Goal: Information Seeking & Learning: Learn about a topic

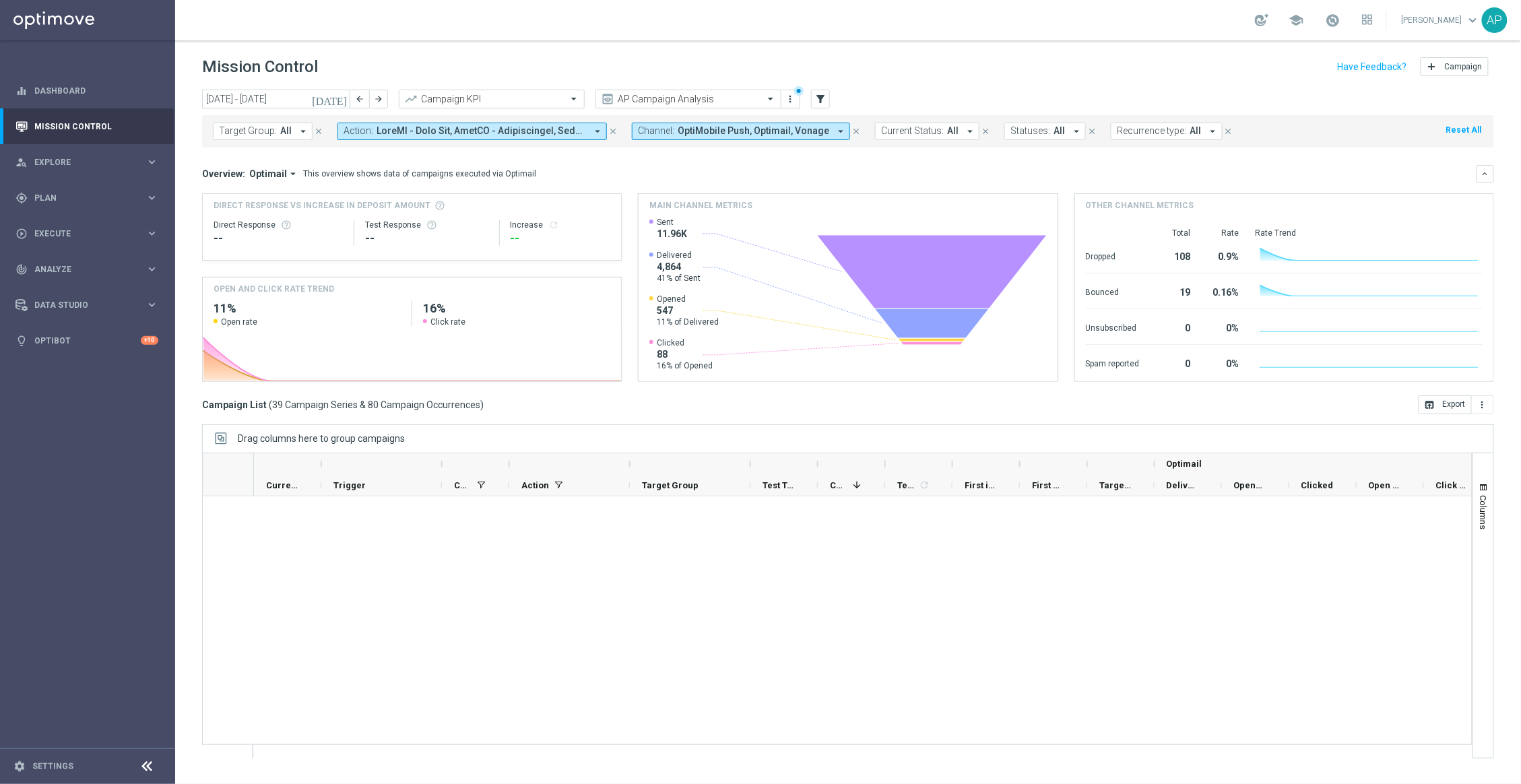
scroll to position [1590, 0]
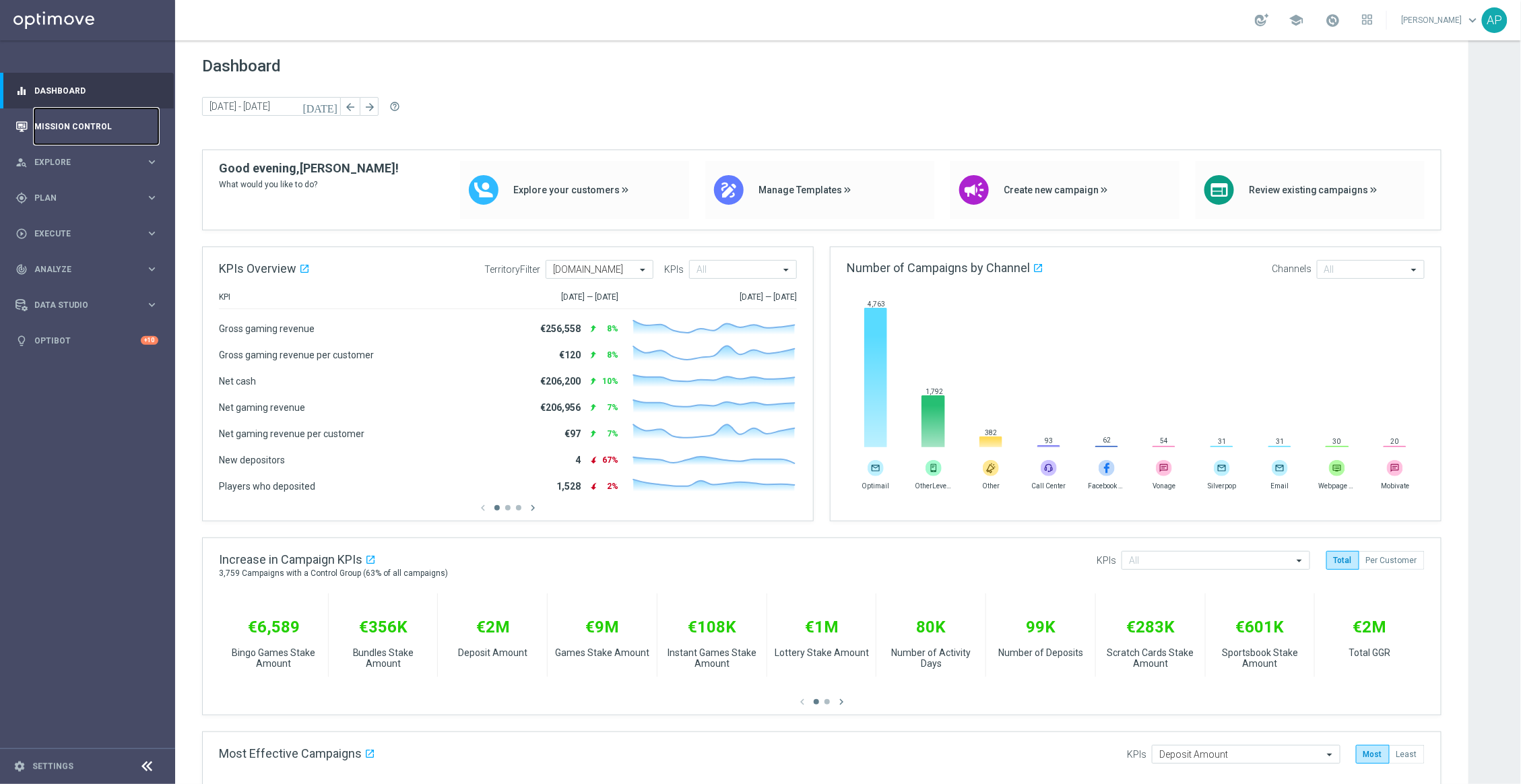
click at [68, 124] on link "Mission Control" at bounding box center [96, 126] width 124 height 36
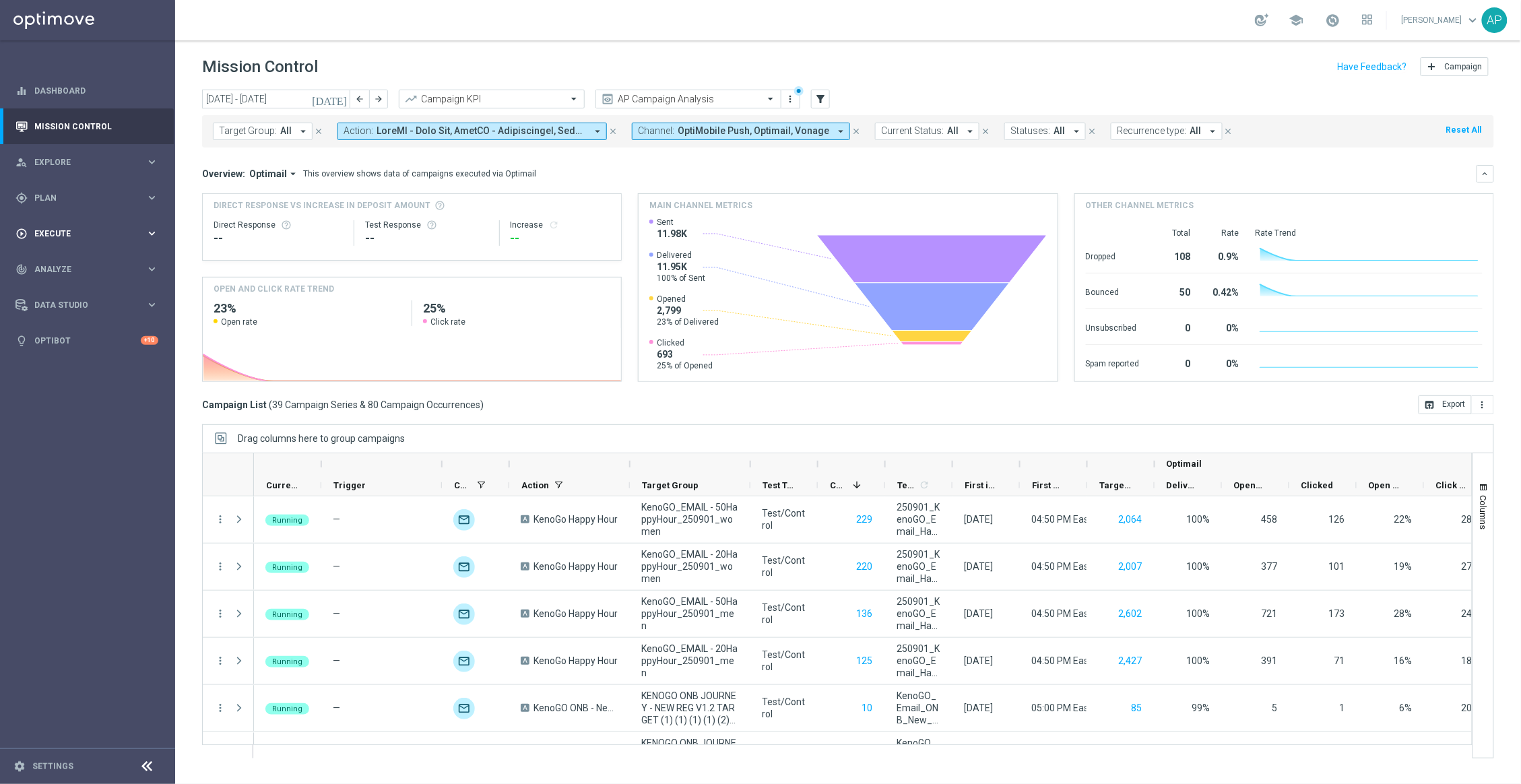
click at [90, 228] on div "play_circle_outline Execute" at bounding box center [80, 233] width 130 height 12
click at [84, 197] on span "Plan" at bounding box center [90, 198] width 111 height 8
click at [65, 264] on span "Templates" at bounding box center [84, 266] width 97 height 8
click at [70, 227] on link "Target Groups" at bounding box center [87, 226] width 105 height 11
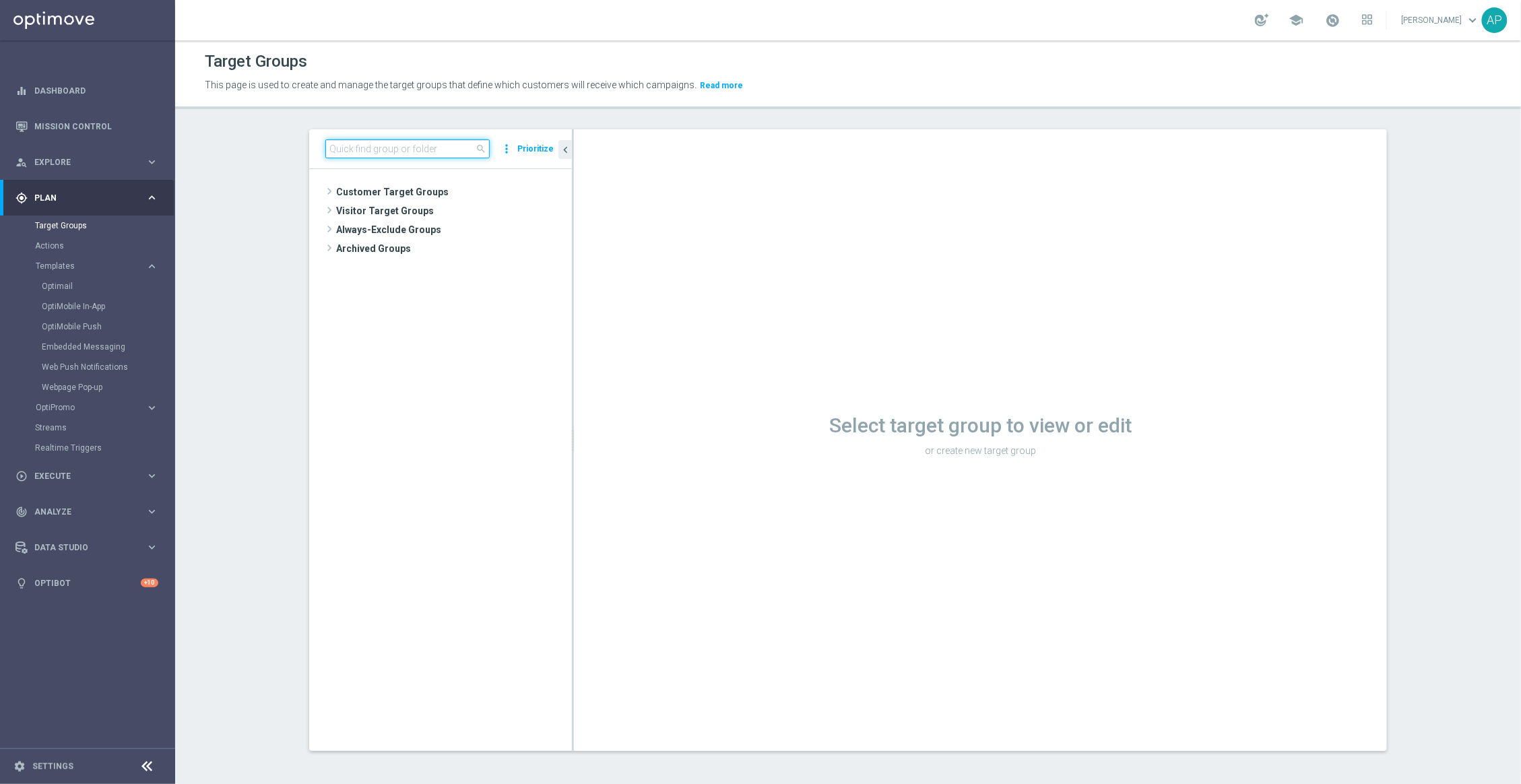
click at [338, 146] on input at bounding box center [408, 148] width 165 height 19
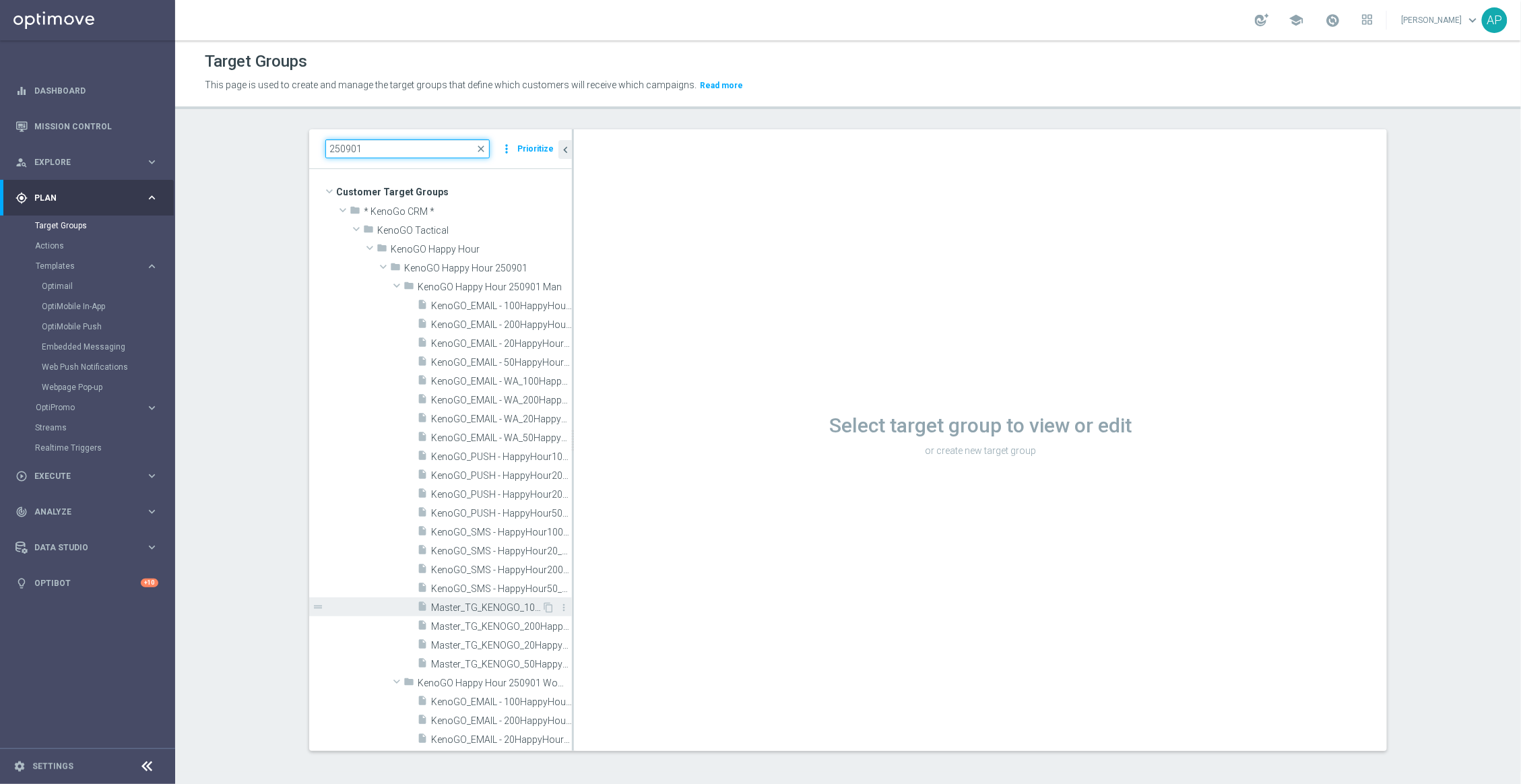
type input "250901"
click at [497, 612] on span "Master_TG_KENOGO_100HappyHour_250901_men" at bounding box center [486, 608] width 111 height 12
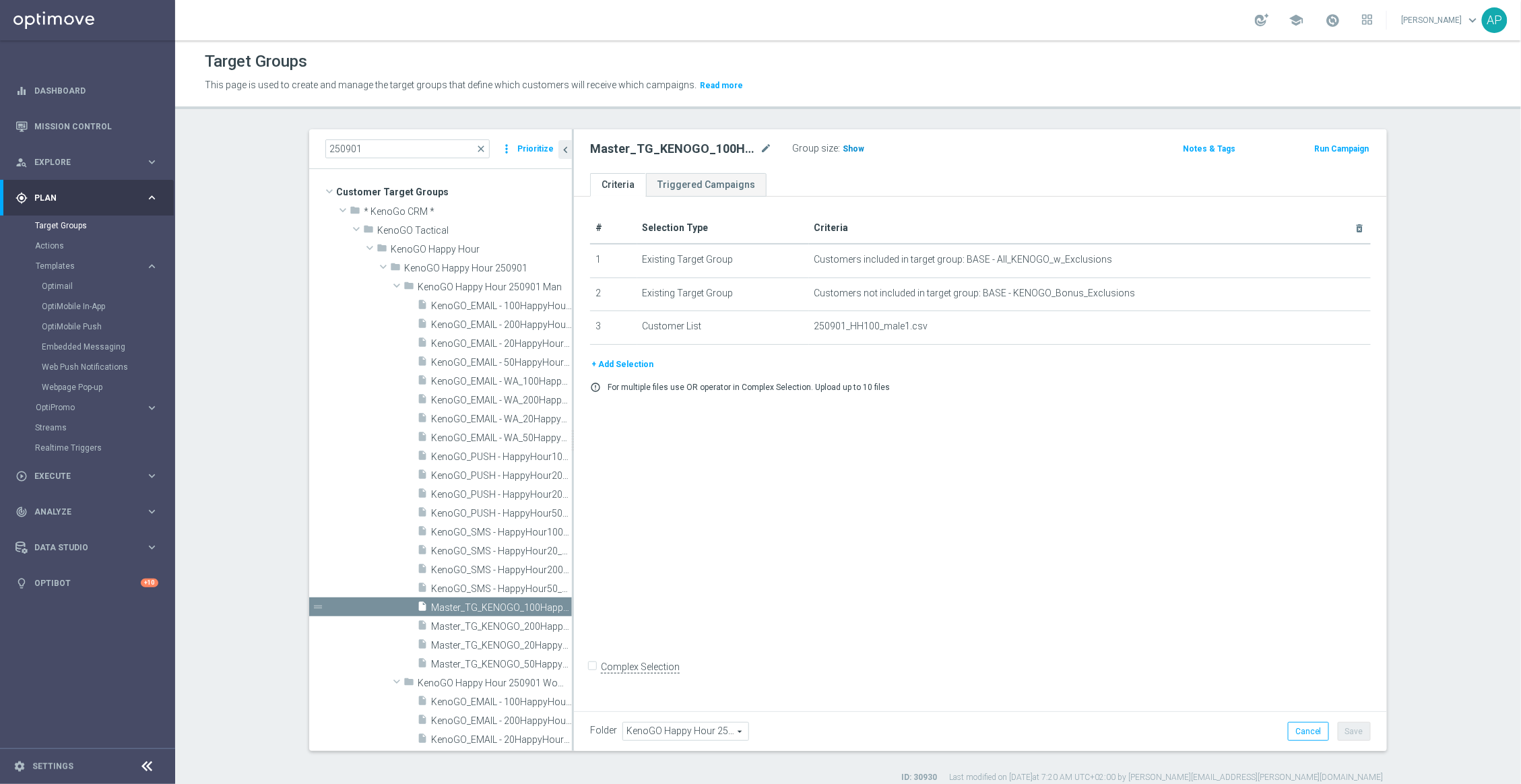
click at [843, 148] on span "Show" at bounding box center [854, 148] width 22 height 9
click at [844, 151] on span "962" at bounding box center [852, 150] width 17 height 13
click at [543, 608] on icon "content_copy" at bounding box center [548, 608] width 11 height 11
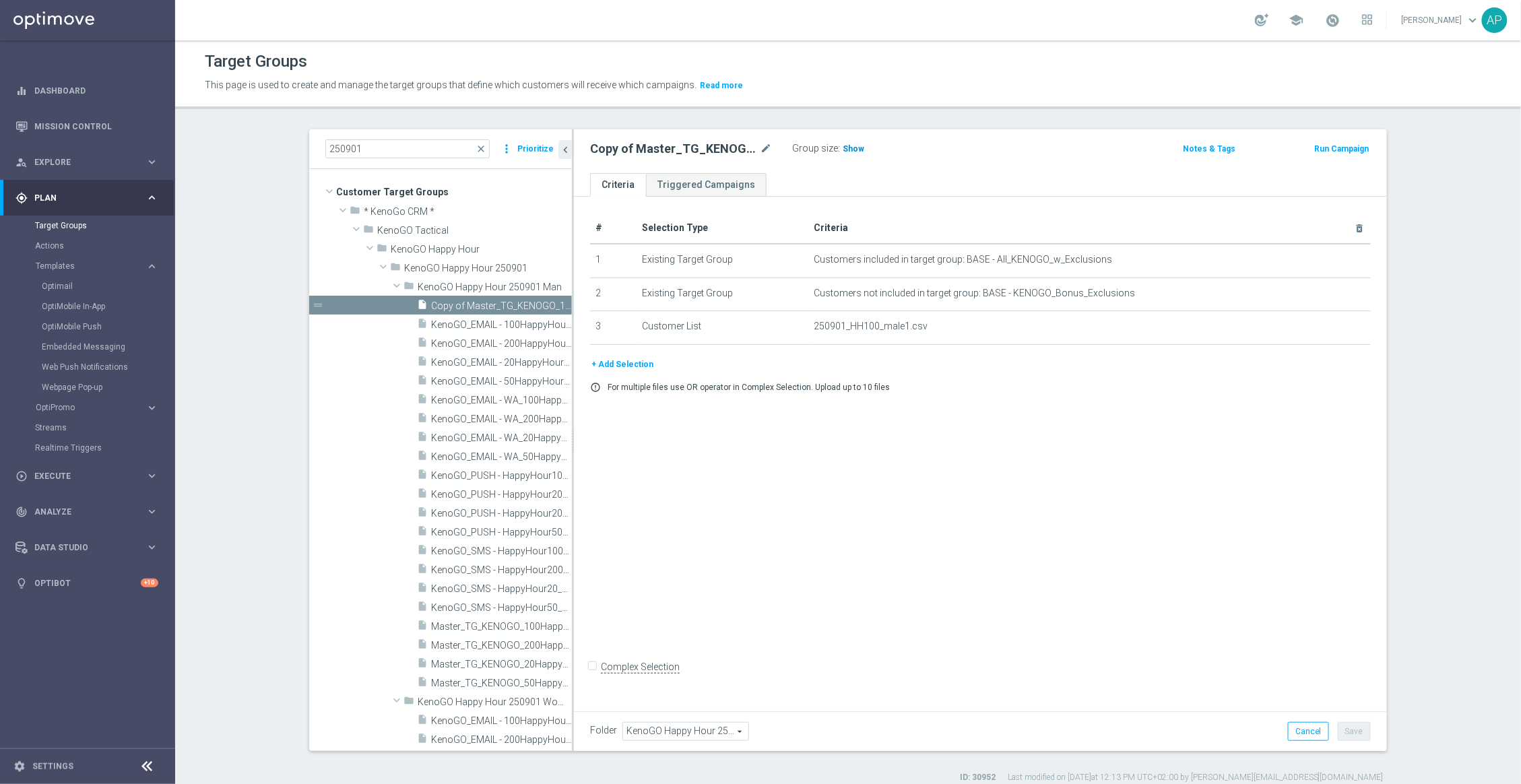
click at [843, 148] on span "Show" at bounding box center [854, 148] width 22 height 9
click at [844, 149] on span "962" at bounding box center [852, 150] width 17 height 13
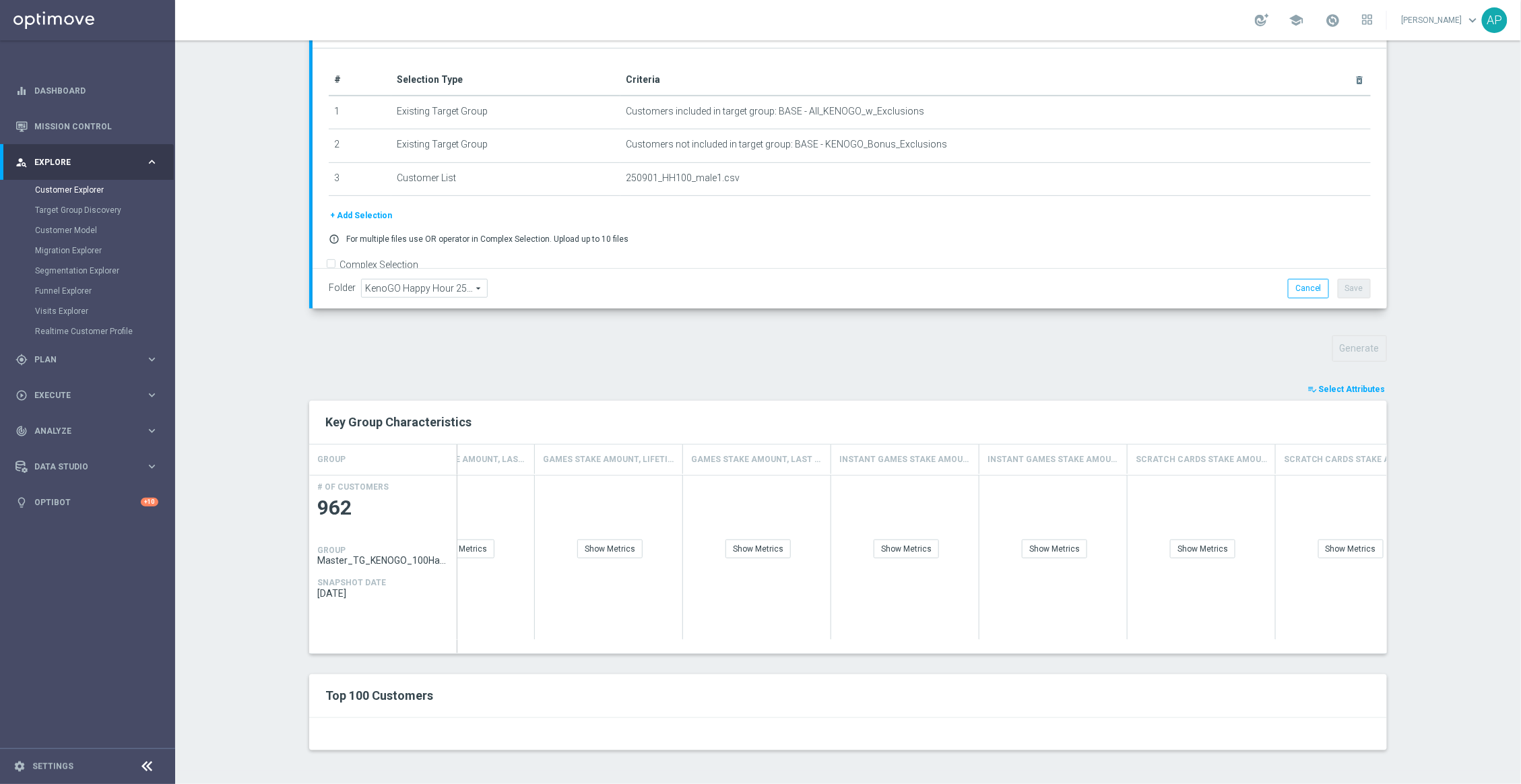
scroll to position [0, 2923]
click at [1345, 384] on span "Select Attributes" at bounding box center [1352, 389] width 67 height 9
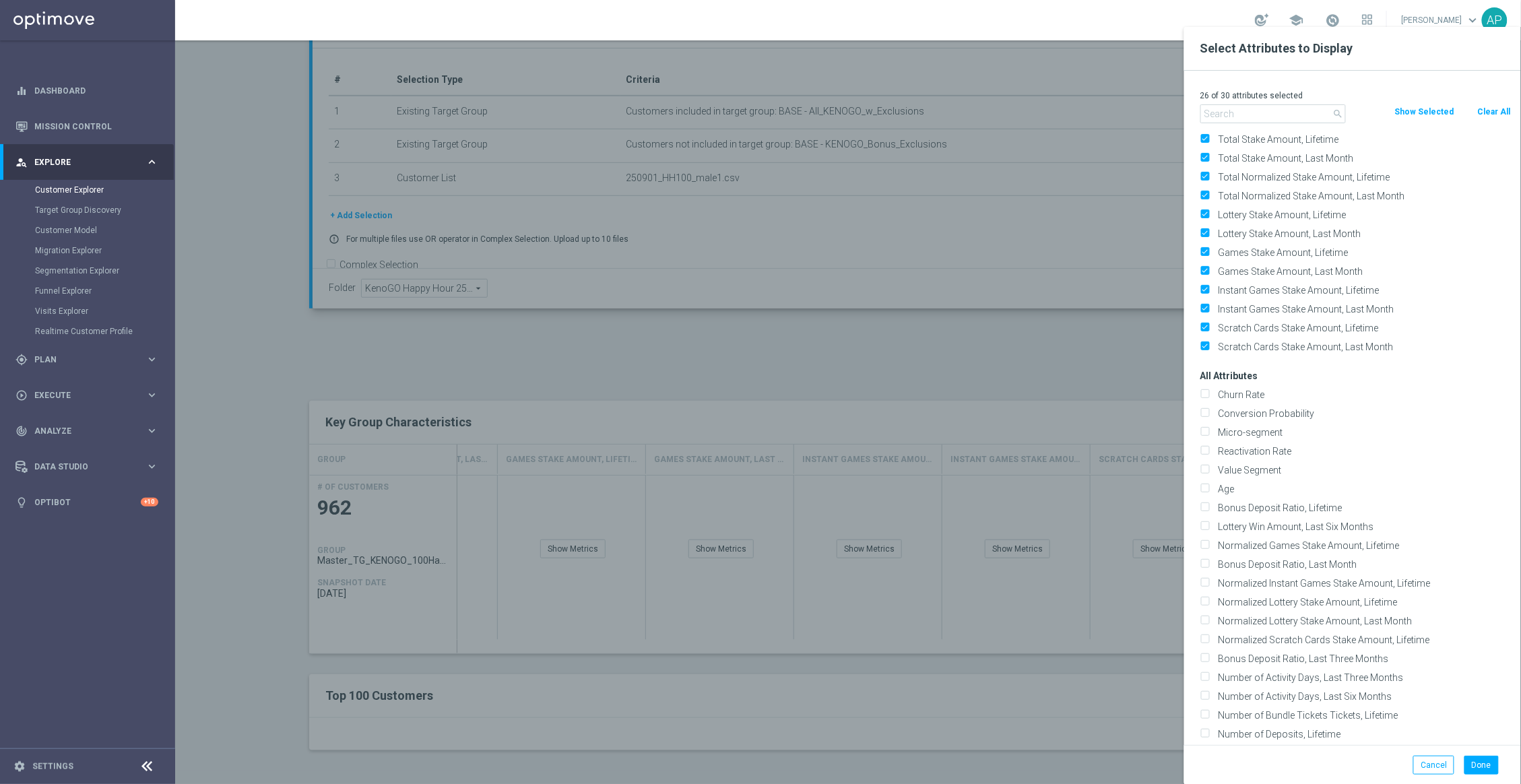
scroll to position [0, 0]
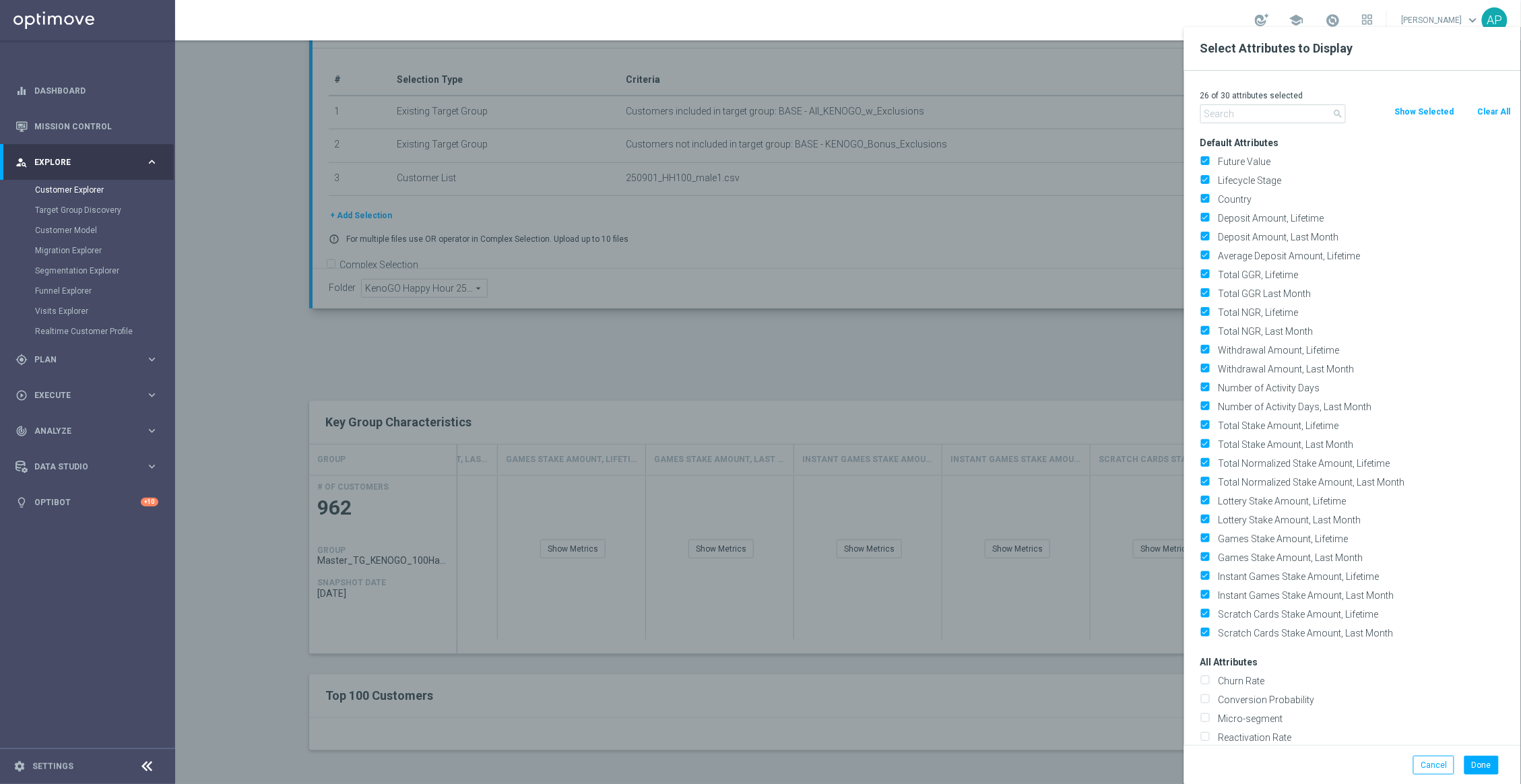
click at [1487, 111] on button "Clear All" at bounding box center [1494, 111] width 36 height 15
checkbox input "false"
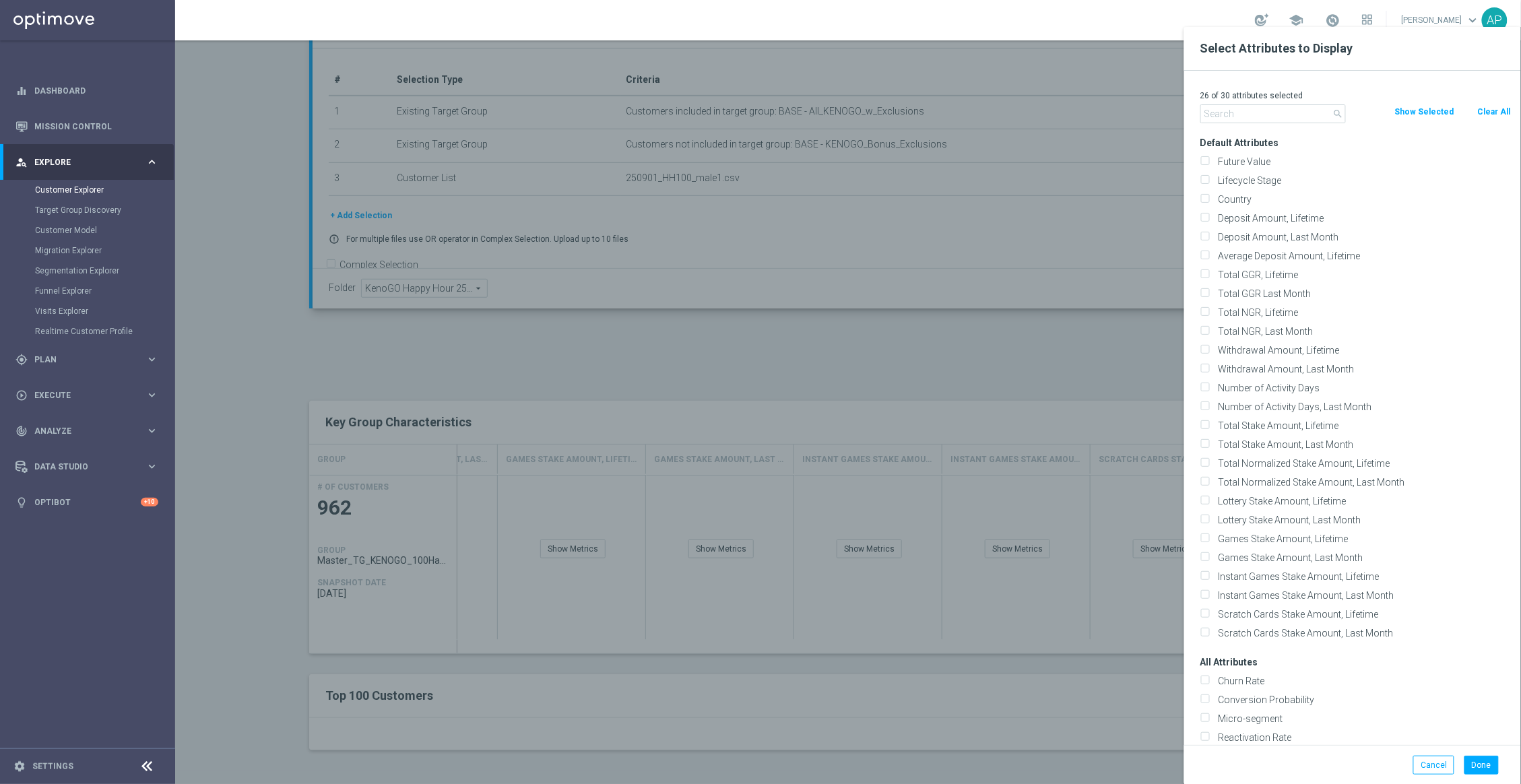
checkbox input "false"
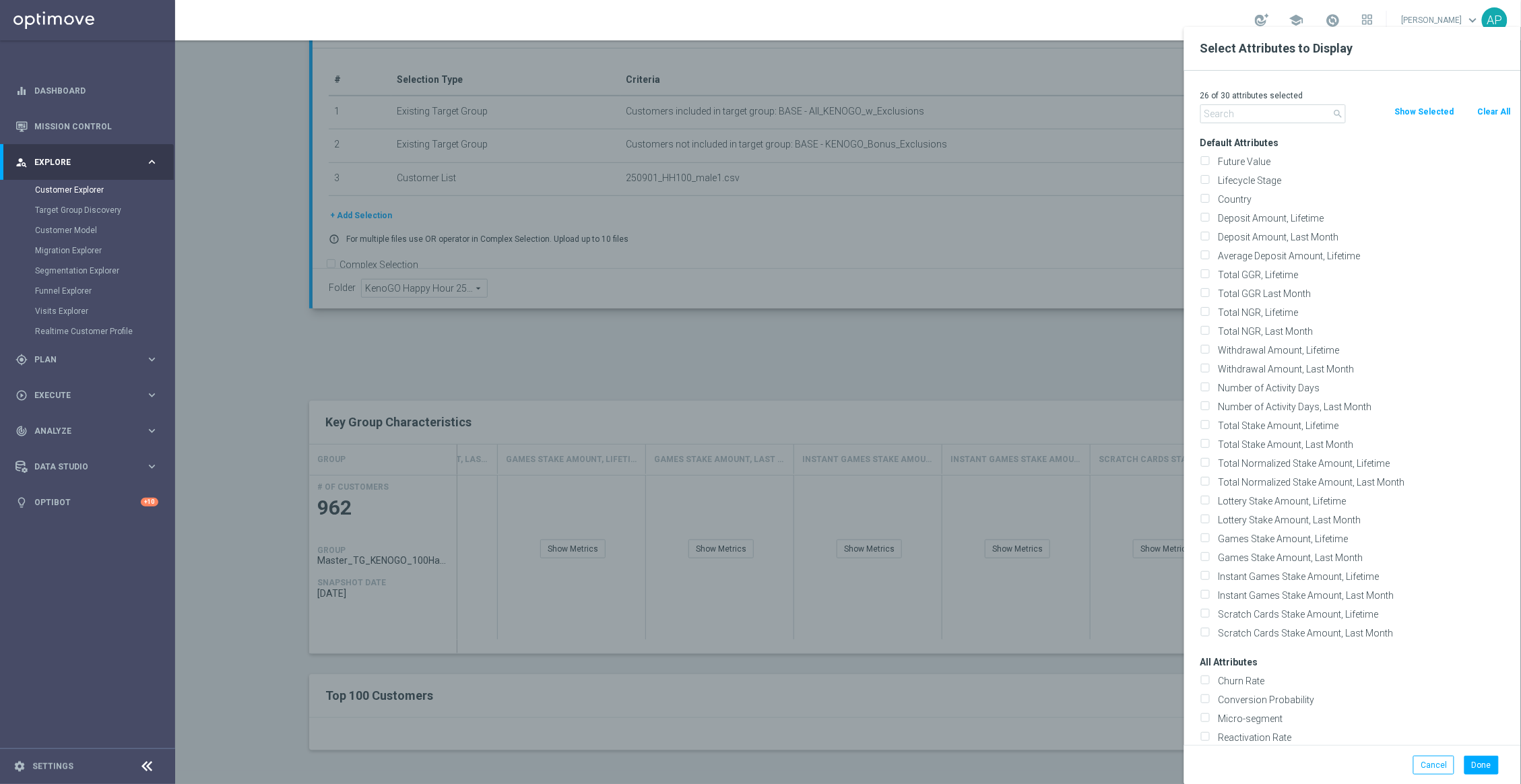
checkbox input "false"
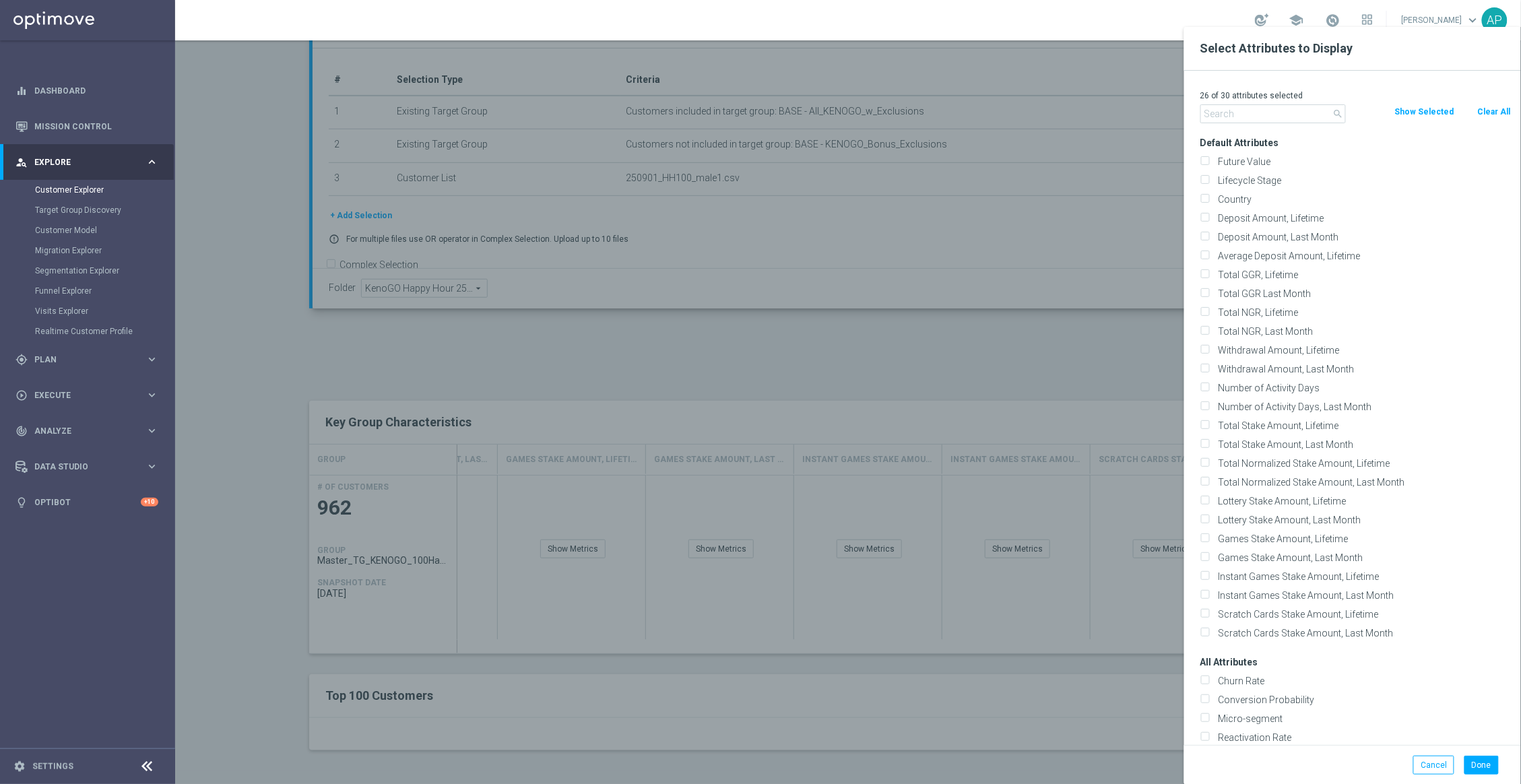
checkbox input "false"
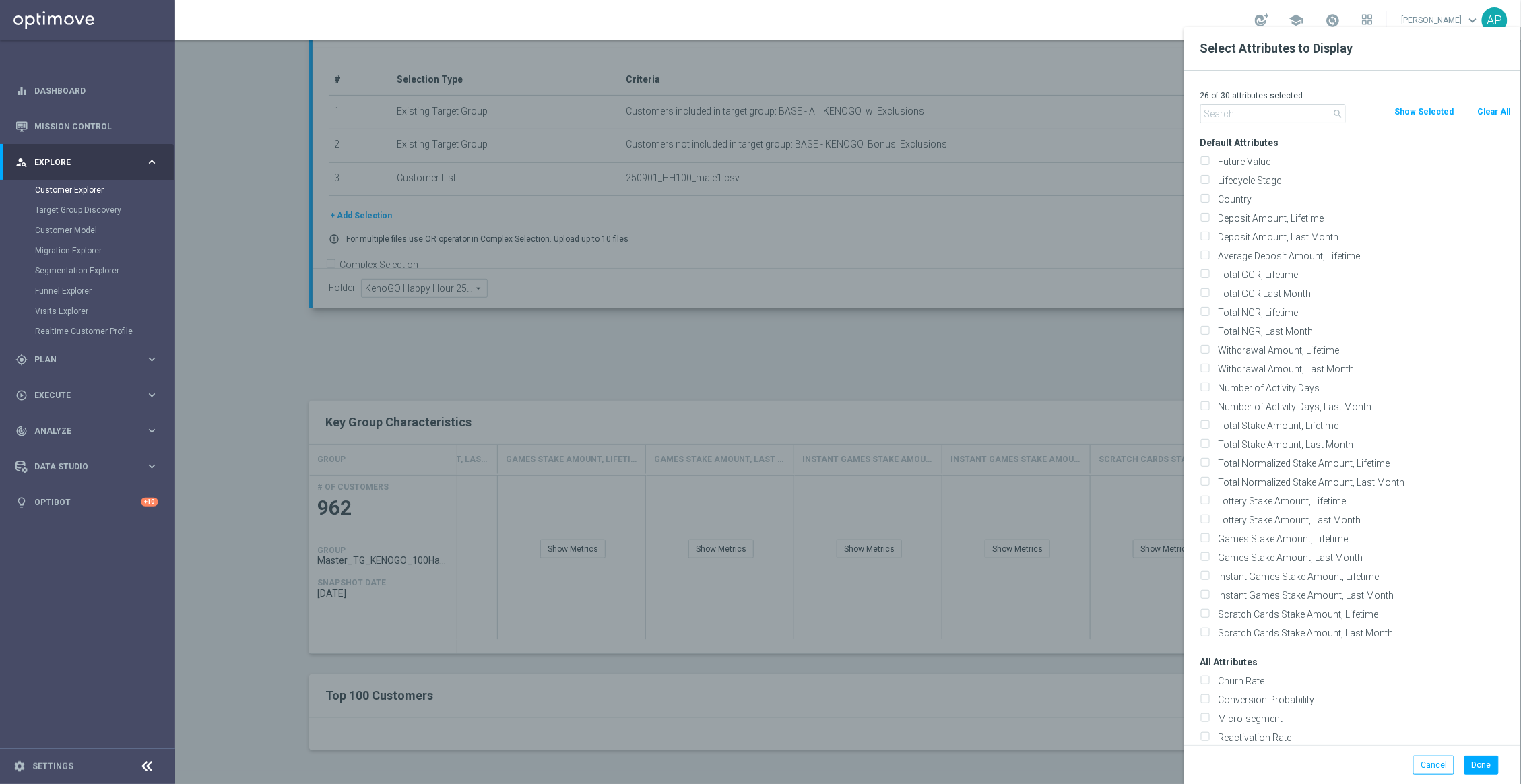
checkbox input "false"
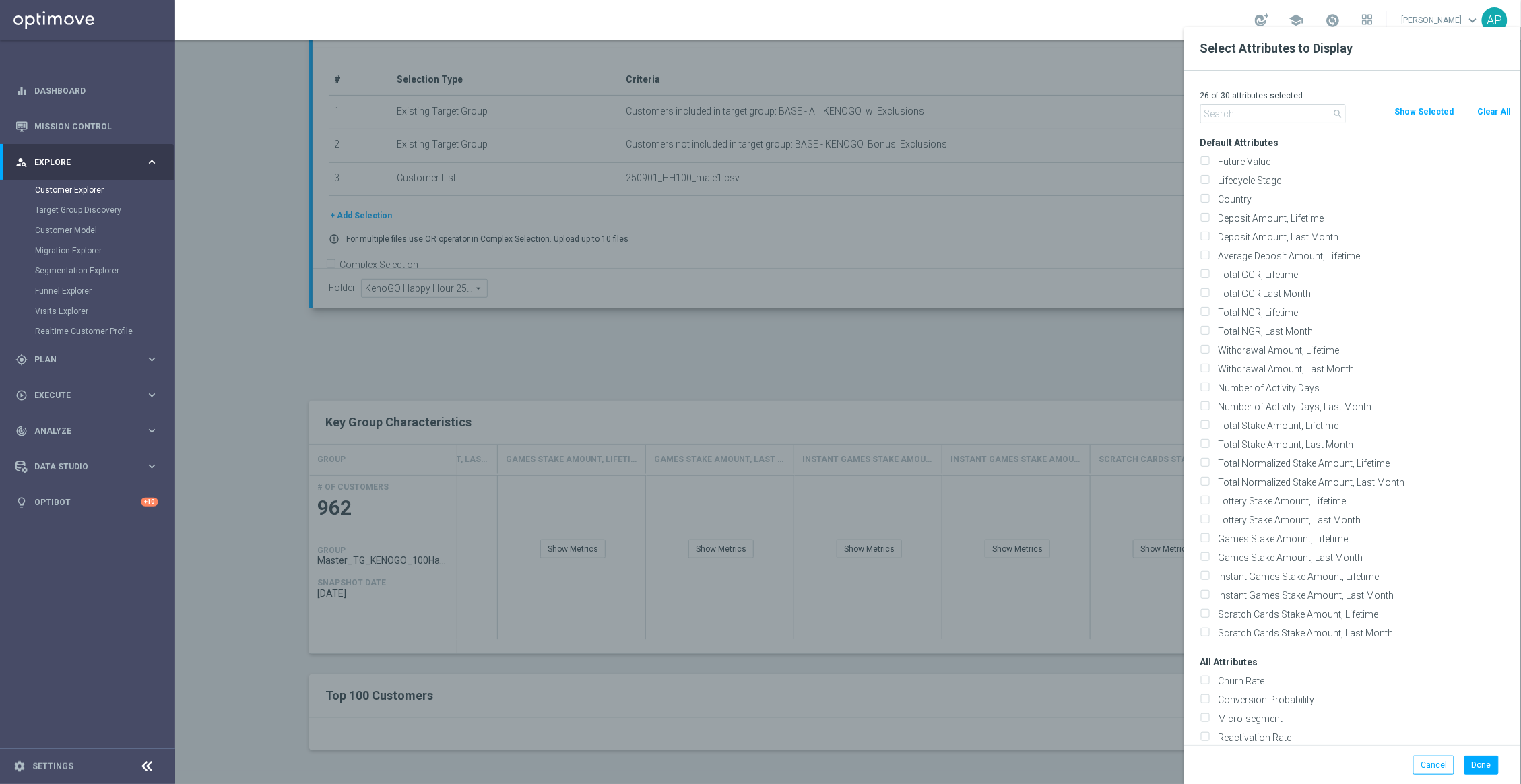
checkbox input "false"
click at [1209, 199] on input "Country" at bounding box center [1204, 200] width 9 height 9
checkbox input "true"
click at [1492, 756] on button "Done" at bounding box center [1482, 765] width 34 height 19
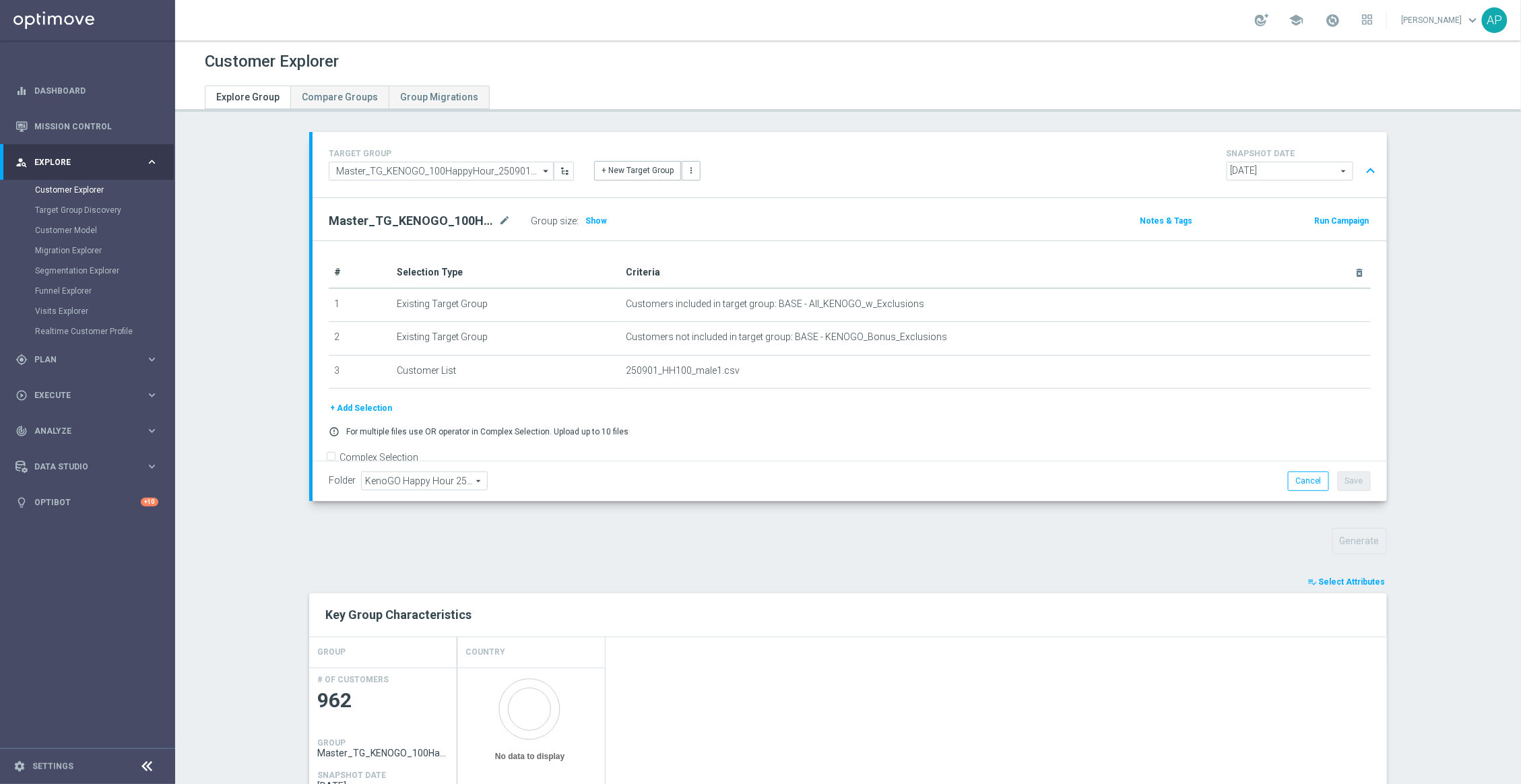
click at [1353, 25] on div "school" at bounding box center [1314, 20] width 118 height 23
click at [1335, 20] on span at bounding box center [1332, 20] width 15 height 15
click at [1335, 21] on span at bounding box center [1332, 20] width 15 height 15
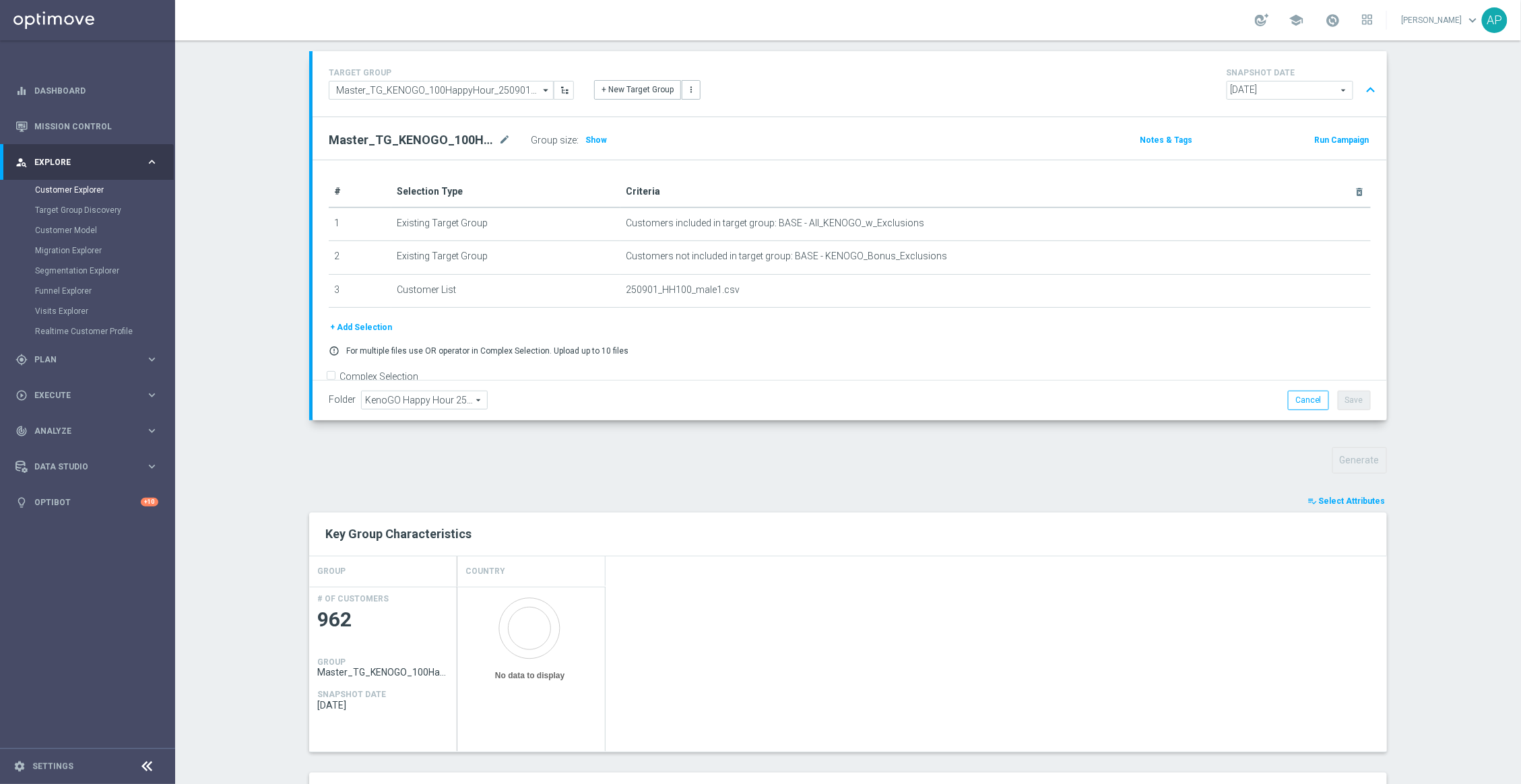
scroll to position [181, 0]
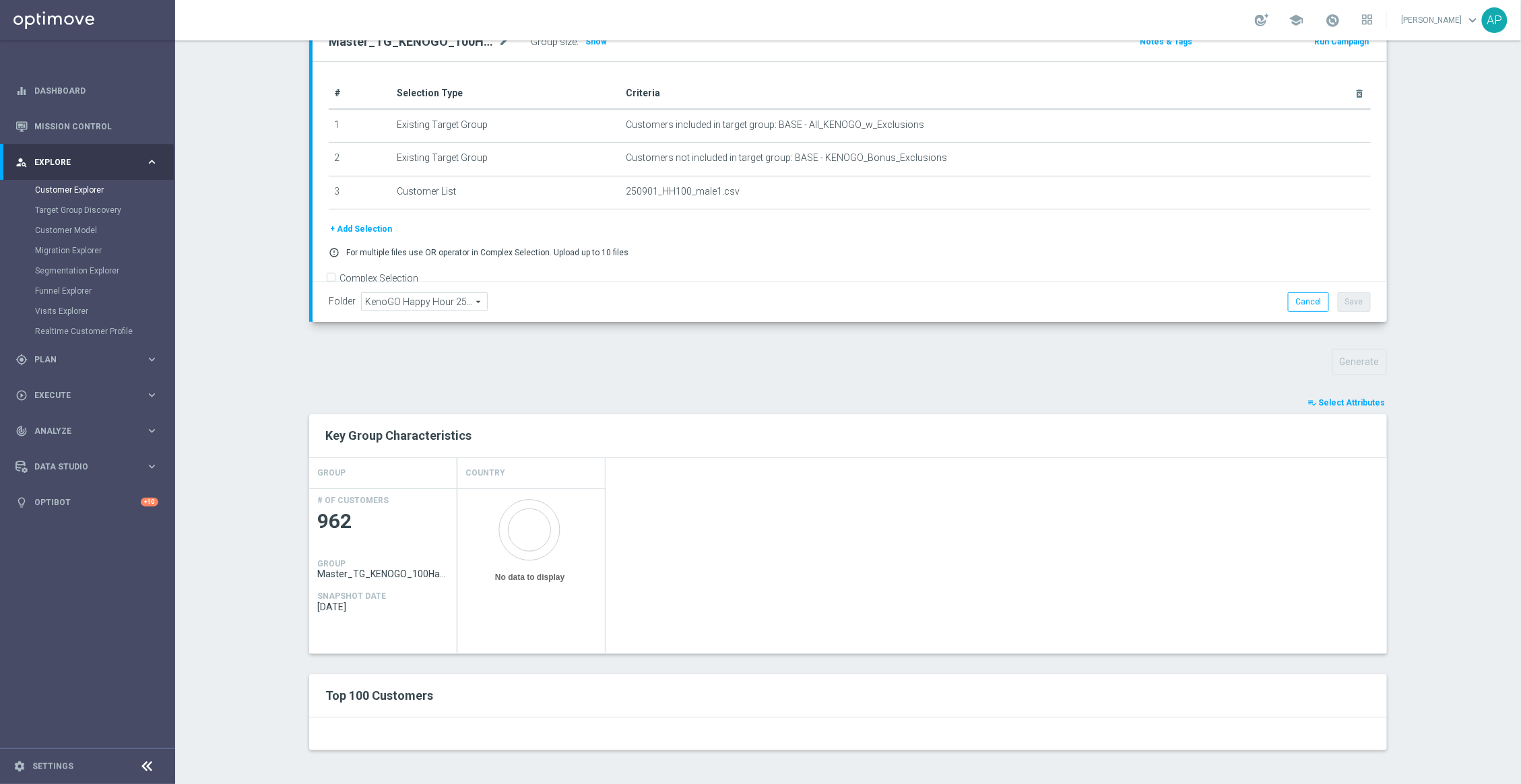
click at [622, 692] on h2 "Top 100 Customers" at bounding box center [626, 695] width 602 height 16
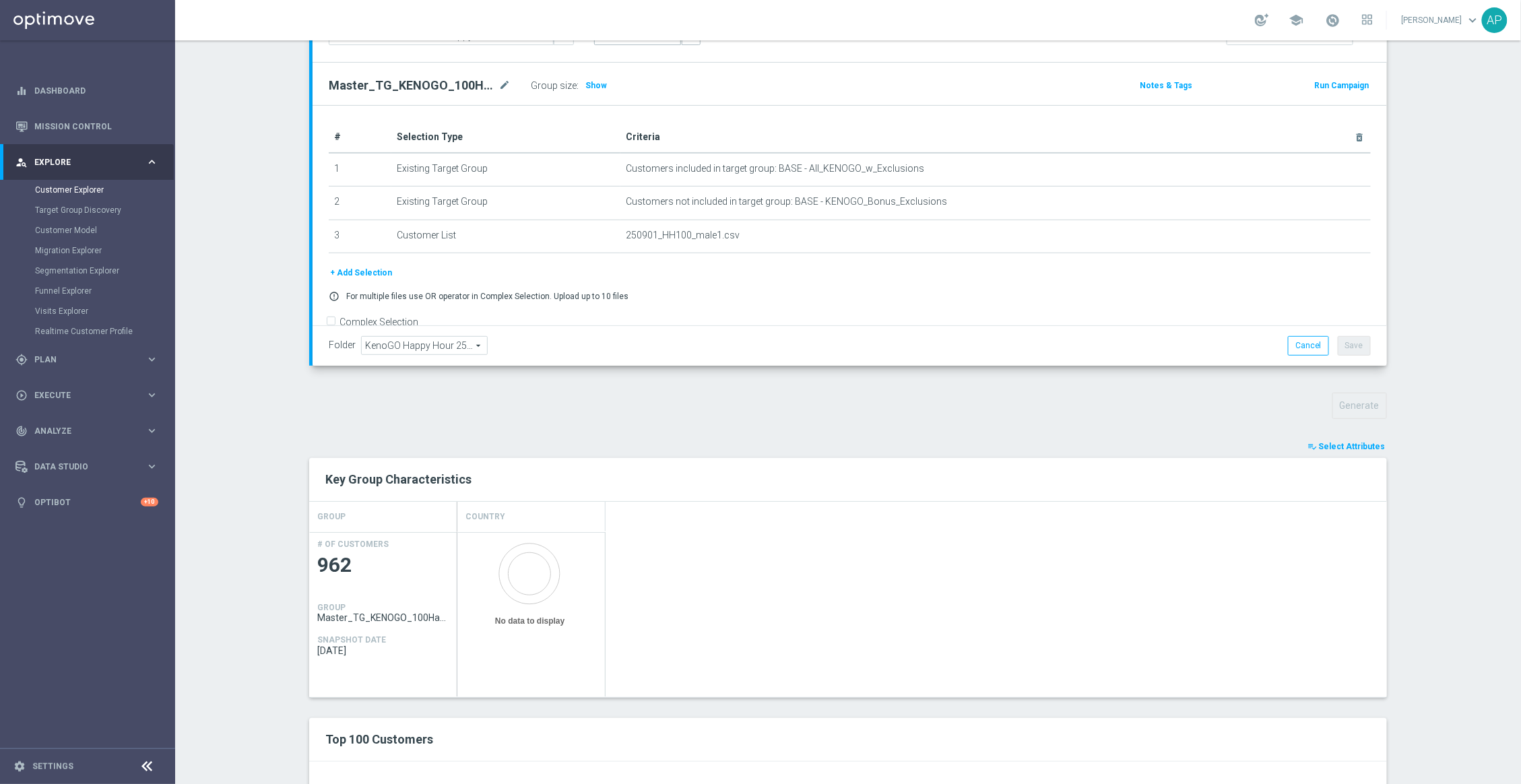
scroll to position [33, 0]
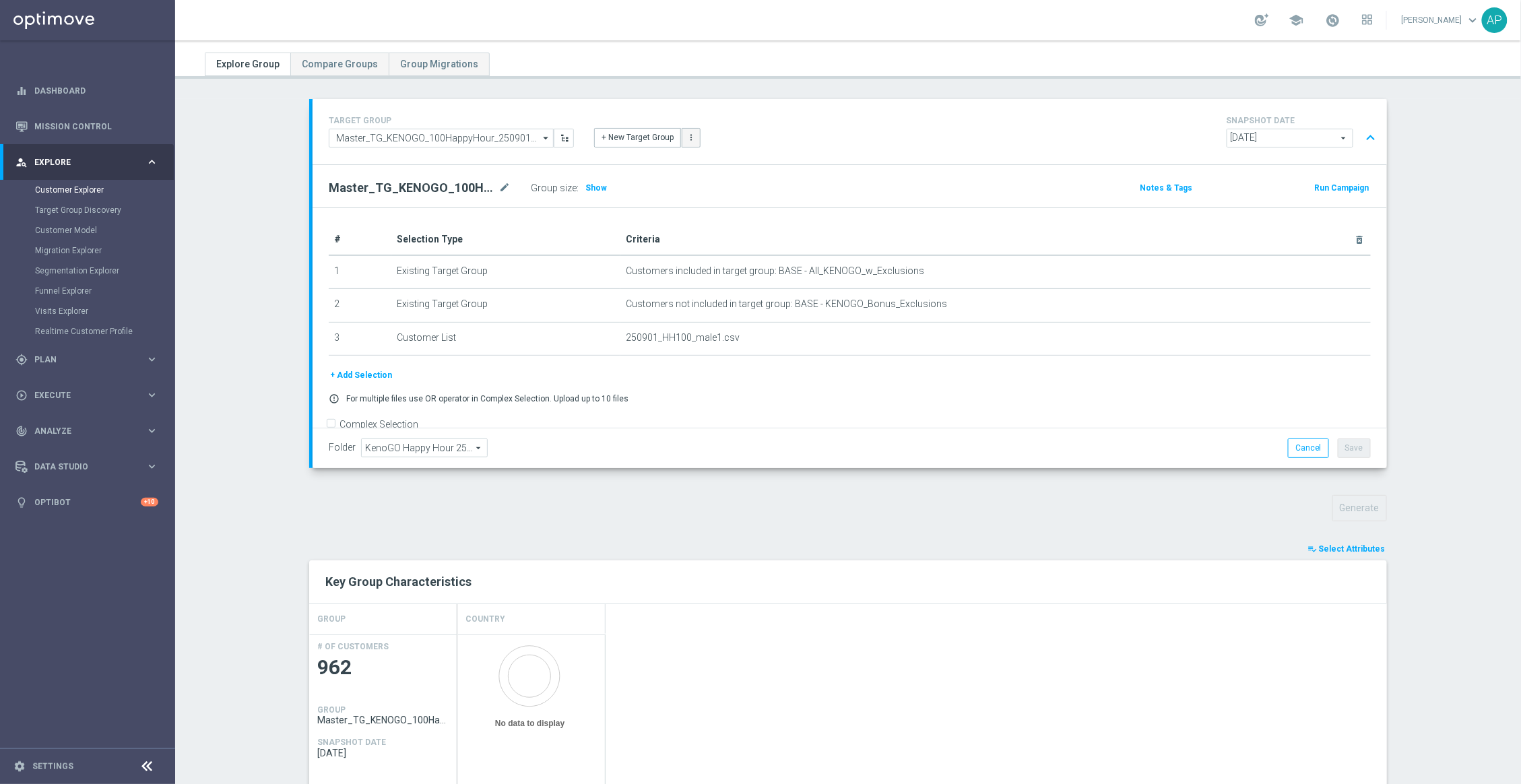
click at [691, 134] on button "more_vert" at bounding box center [691, 138] width 19 height 19
click at [784, 109] on div "TARGET GROUP Master_TG_KENOGO_100HappyHour_250901_men Master_TG_KENOGO_100Happy…" at bounding box center [849, 131] width 1074 height 65
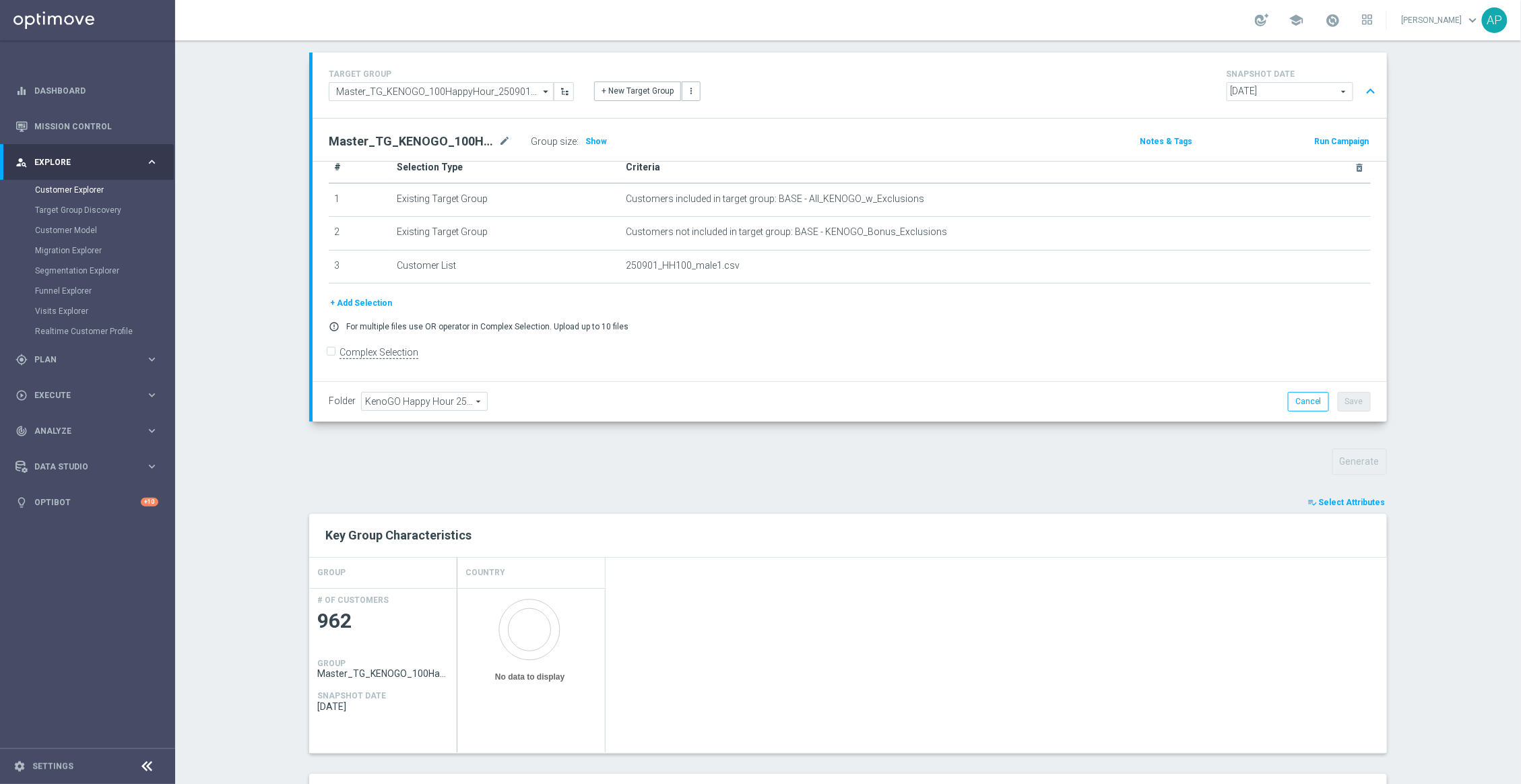
scroll to position [181, 0]
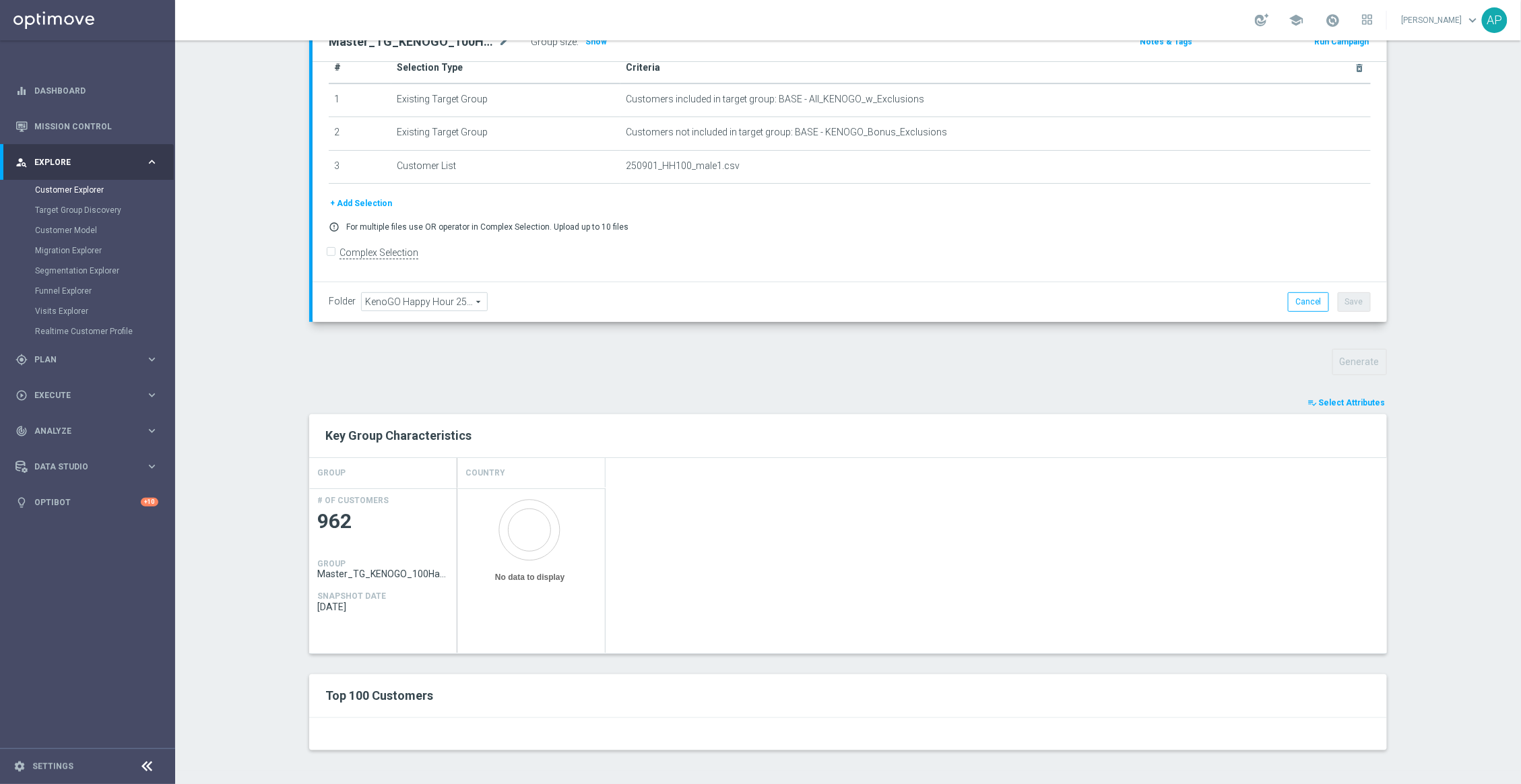
click at [1324, 403] on span "Select Attributes" at bounding box center [1352, 403] width 67 height 9
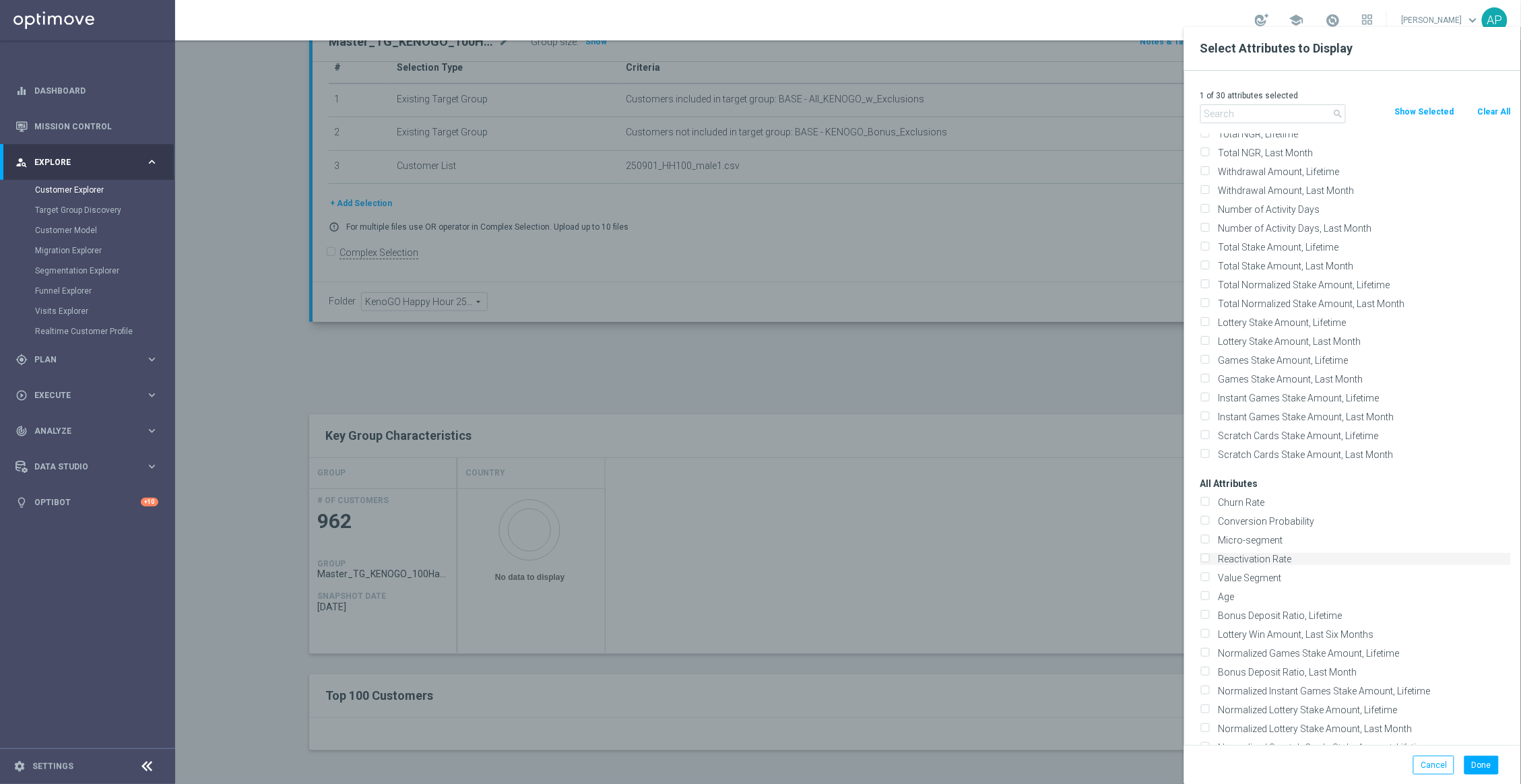
scroll to position [35, 0]
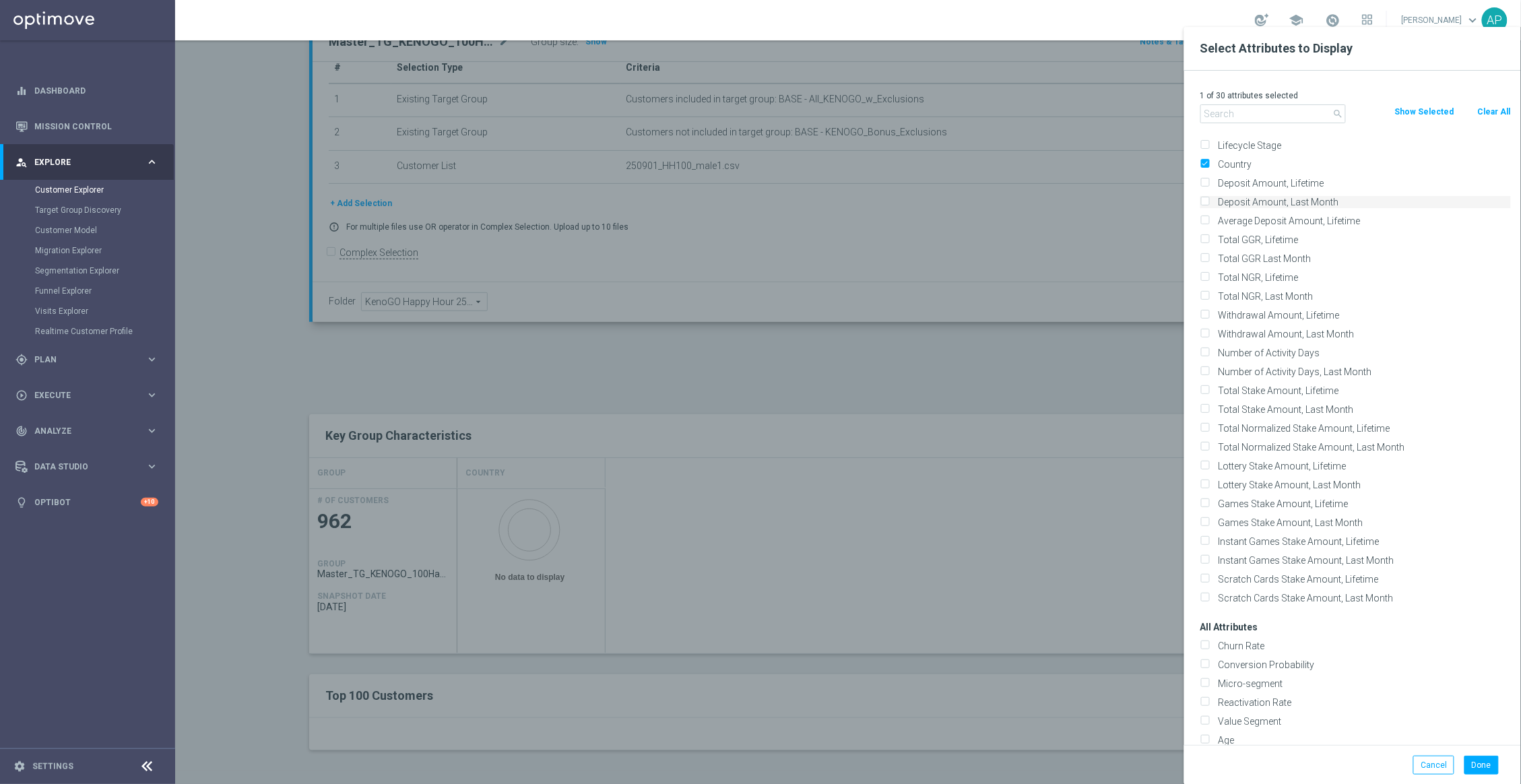
click at [1209, 203] on input "Deposit Amount, Last Month" at bounding box center [1204, 203] width 9 height 9
checkbox input "true"
click at [1484, 762] on button "Done" at bounding box center [1482, 765] width 34 height 19
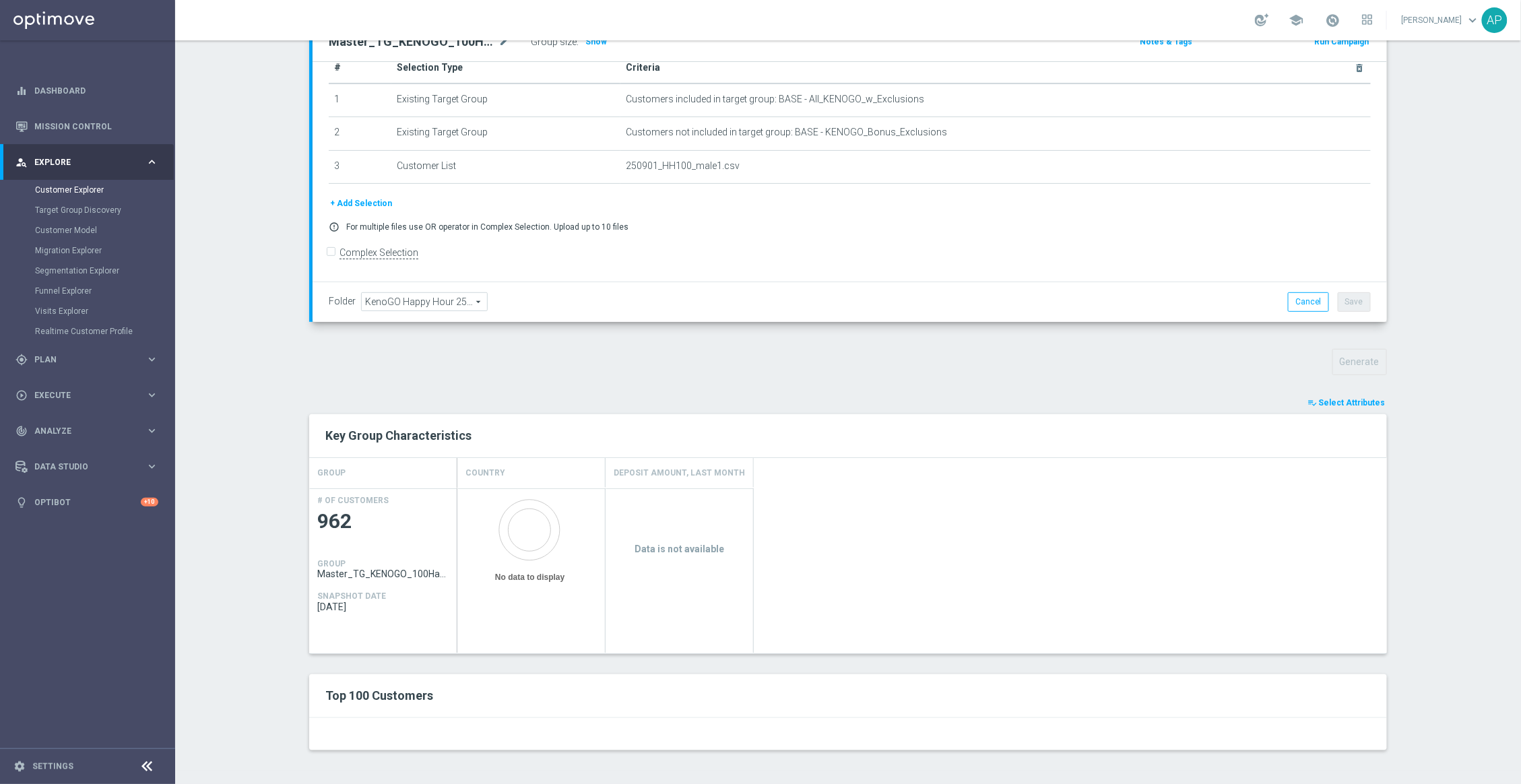
click at [1367, 399] on span "Select Attributes" at bounding box center [1352, 403] width 67 height 9
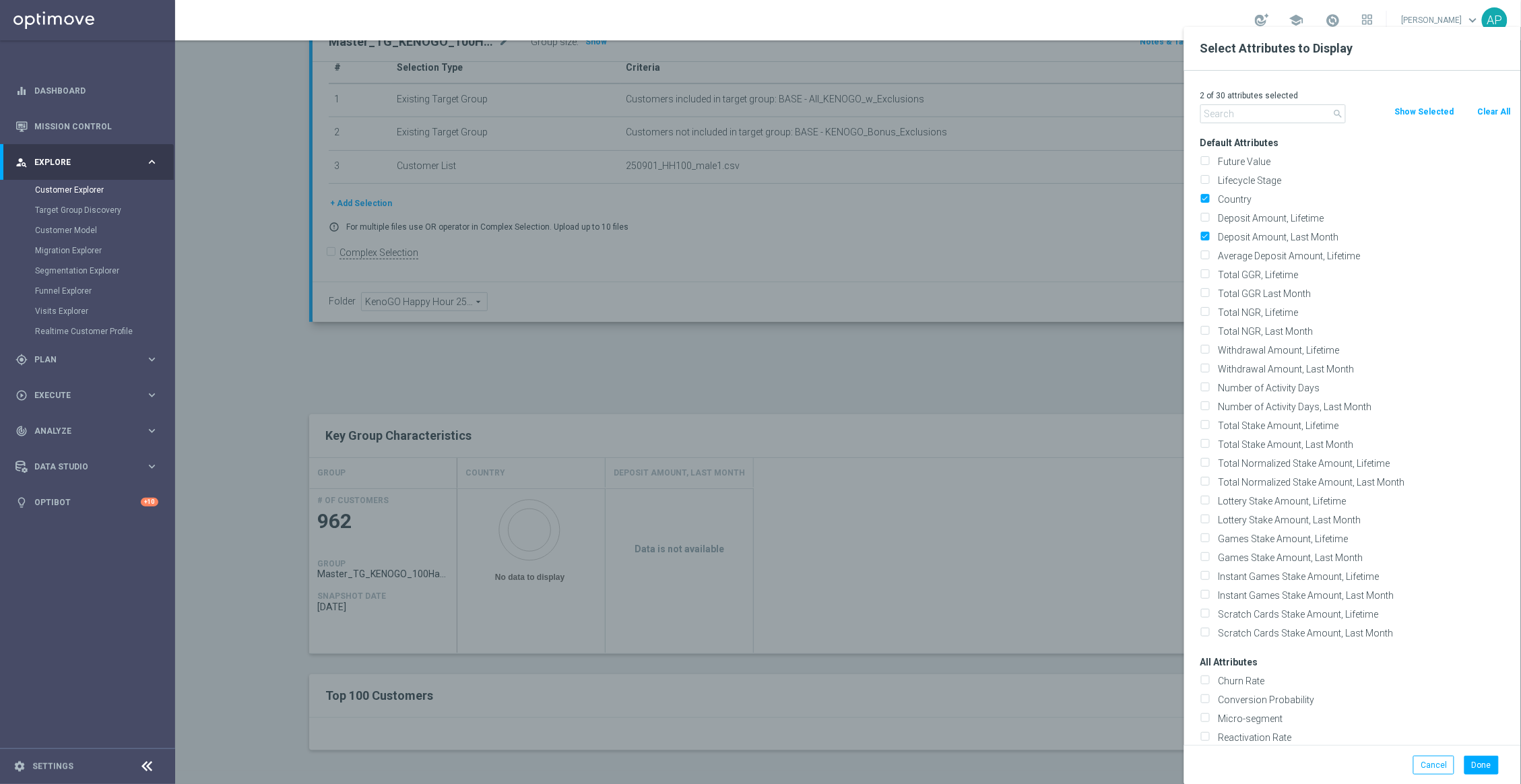
click at [1254, 117] on input "text" at bounding box center [1273, 114] width 145 height 19
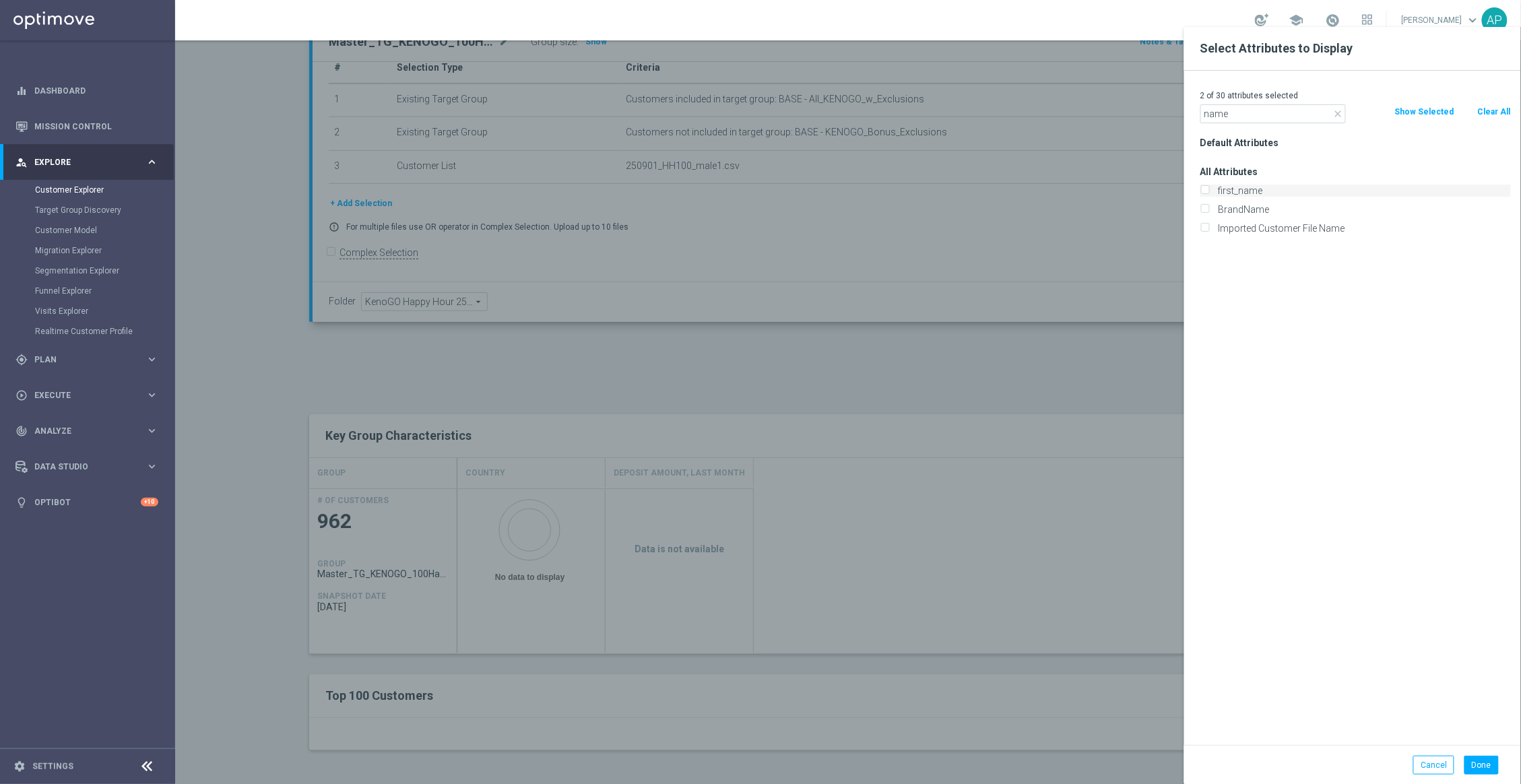
type input "name"
click at [1232, 186] on label "first_name" at bounding box center [1362, 191] width 297 height 12
click at [1209, 188] on input "first_name" at bounding box center [1204, 192] width 9 height 9
checkbox input "true"
click at [1488, 760] on button "Done" at bounding box center [1482, 765] width 34 height 19
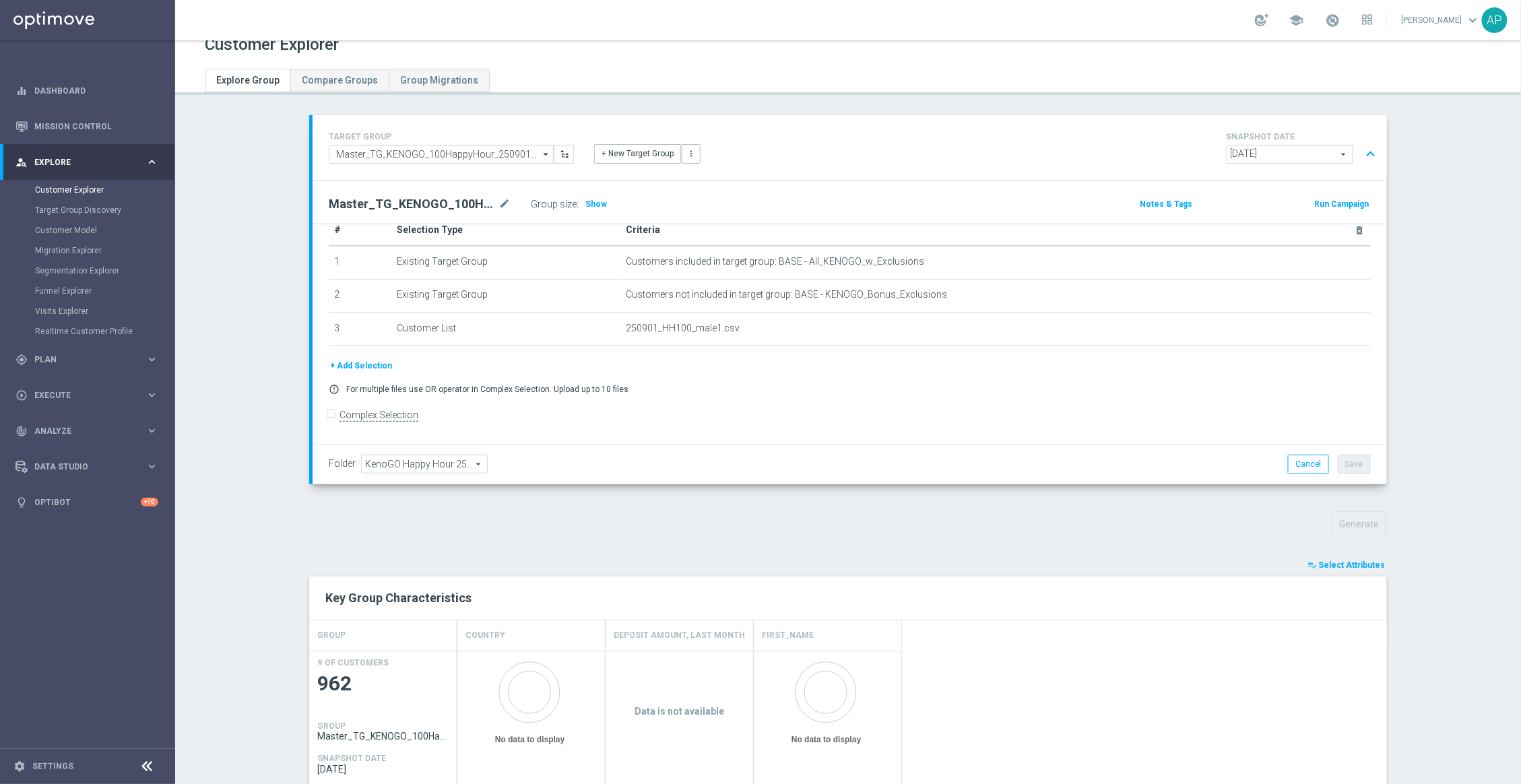
scroll to position [0, 0]
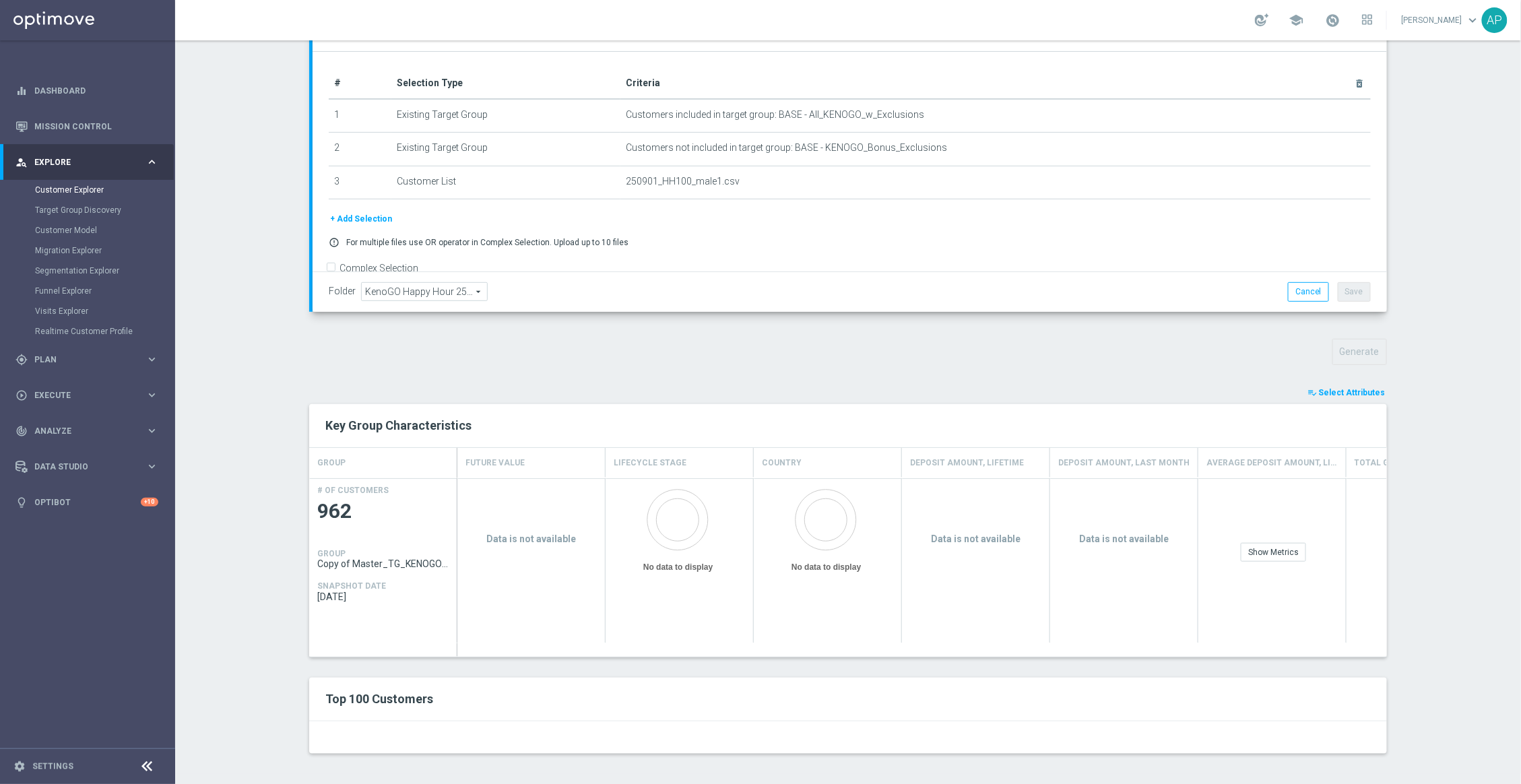
scroll to position [195, 0]
click at [965, 322] on div "TARGET GROUP Copy of Master_TG_KENOGO_100HappyHour_250901_men Copy of Master_TG…" at bounding box center [847, 355] width 1131 height 831
